Goal: Transaction & Acquisition: Purchase product/service

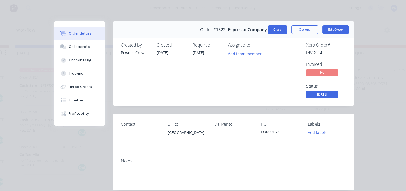
click at [271, 30] on button "Close" at bounding box center [277, 29] width 19 height 9
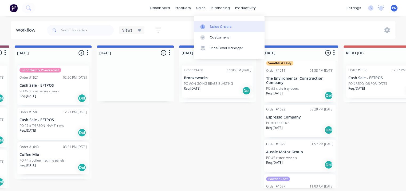
click at [209, 24] on link "Sales Orders" at bounding box center [229, 26] width 71 height 11
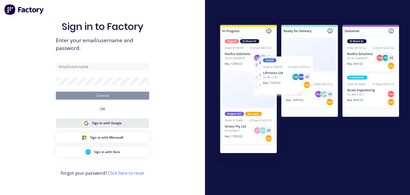
click at [114, 122] on span "Sign in with Google" at bounding box center [107, 123] width 30 height 5
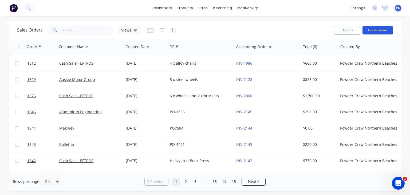
click at [389, 31] on button "Create order" at bounding box center [377, 30] width 30 height 9
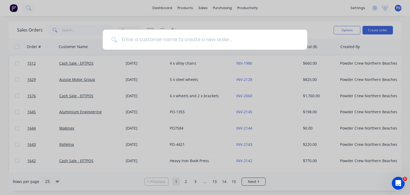
type input "a"
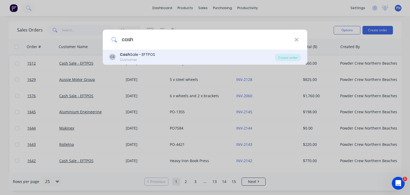
type input "cash"
click at [148, 53] on div "Cash Sale - EFTPOS" at bounding box center [137, 55] width 35 height 6
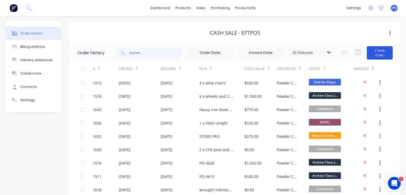
click at [382, 53] on button "Create Order" at bounding box center [380, 52] width 26 height 13
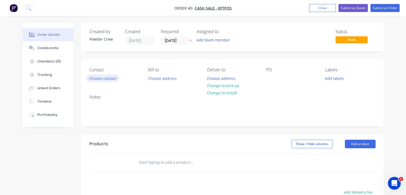
click at [107, 79] on button "Choose contact" at bounding box center [102, 77] width 33 height 7
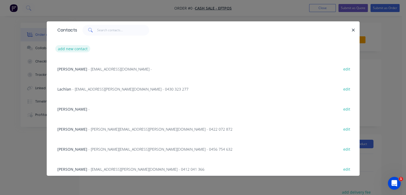
click at [72, 47] on button "add new contact" at bounding box center [72, 48] width 35 height 7
select select "AU"
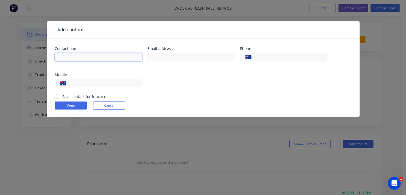
click at [79, 58] on input "text" at bounding box center [98, 57] width 87 height 8
type input "[PERSON_NAME]"
click at [110, 84] on input "tel" at bounding box center [104, 83] width 64 height 6
type input "0401 293 137"
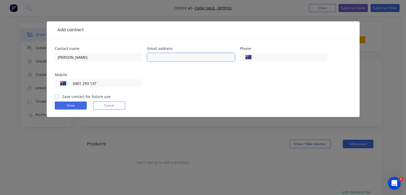
drag, startPoint x: 173, startPoint y: 57, endPoint x: 179, endPoint y: 60, distance: 6.8
click at [173, 57] on input "text" at bounding box center [190, 57] width 87 height 8
type input "[EMAIL_ADDRESS][DOMAIN_NAME]"
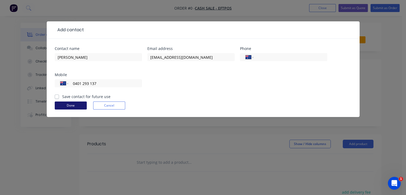
click at [68, 105] on button "Done" at bounding box center [71, 105] width 32 height 8
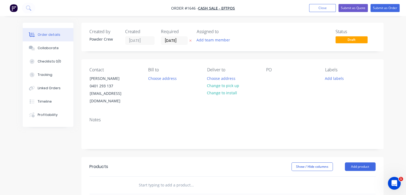
click at [276, 79] on div "PO" at bounding box center [291, 86] width 50 height 38
click at [268, 79] on div at bounding box center [270, 78] width 9 height 8
click at [274, 81] on div "2 x copper pipes" at bounding box center [285, 78] width 38 height 8
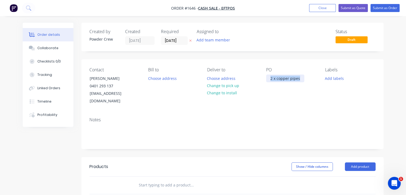
copy div "2 x copper pipes"
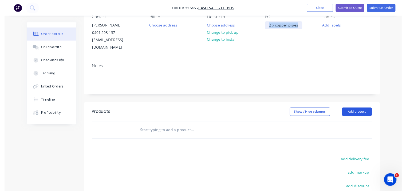
scroll to position [53, 0]
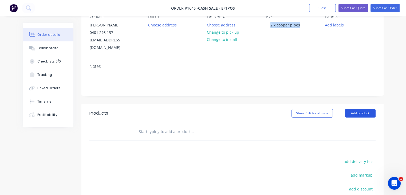
click at [363, 109] on button "Add product" at bounding box center [360, 113] width 31 height 9
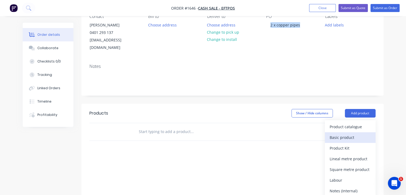
click at [362, 133] on div "Basic product" at bounding box center [350, 137] width 41 height 8
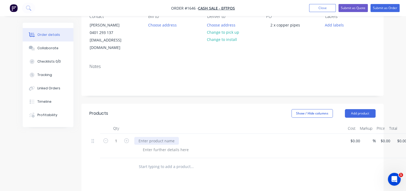
click at [150, 137] on div at bounding box center [156, 141] width 45 height 8
paste div
click at [355, 137] on input at bounding box center [353, 141] width 6 height 8
type input "$150.00"
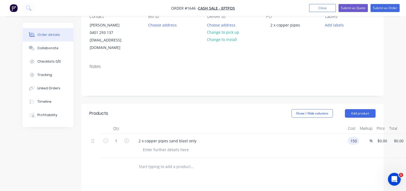
type input "$150.00"
click at [300, 145] on div at bounding box center [240, 149] width 205 height 8
click at [385, 6] on button "Submit as Order" at bounding box center [384, 8] width 29 height 8
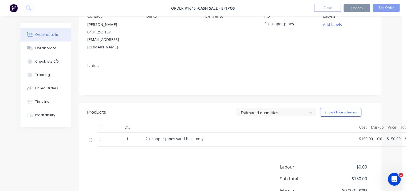
scroll to position [0, 0]
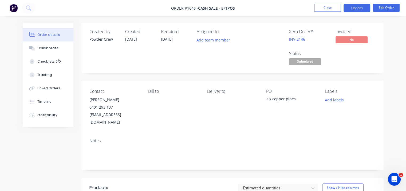
click at [361, 10] on button "Options" at bounding box center [356, 8] width 27 height 9
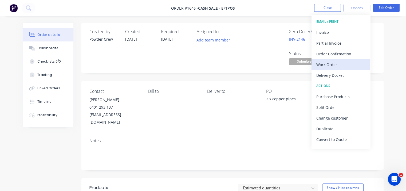
click at [343, 66] on div "Work Order" at bounding box center [340, 65] width 49 height 8
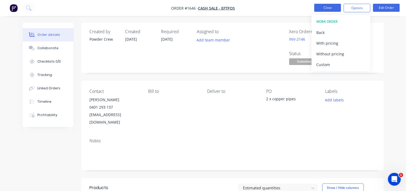
click at [332, 6] on button "Close" at bounding box center [327, 8] width 27 height 8
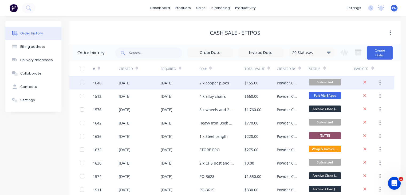
click at [215, 85] on div "2 x copper pipes" at bounding box center [214, 83] width 30 height 6
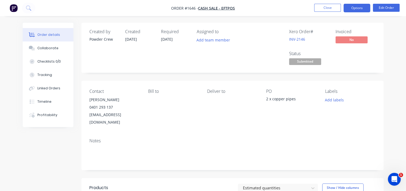
click at [363, 7] on button "Options" at bounding box center [356, 8] width 27 height 9
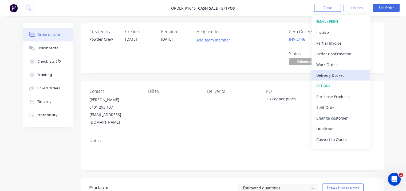
click at [343, 77] on div "Delivery Docket" at bounding box center [340, 75] width 49 height 8
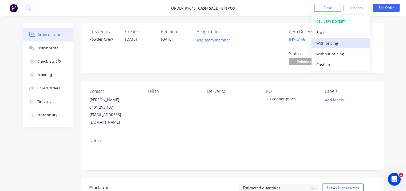
click at [321, 44] on div "With pricing" at bounding box center [340, 43] width 49 height 8
